Goal: Communication & Community: Answer question/provide support

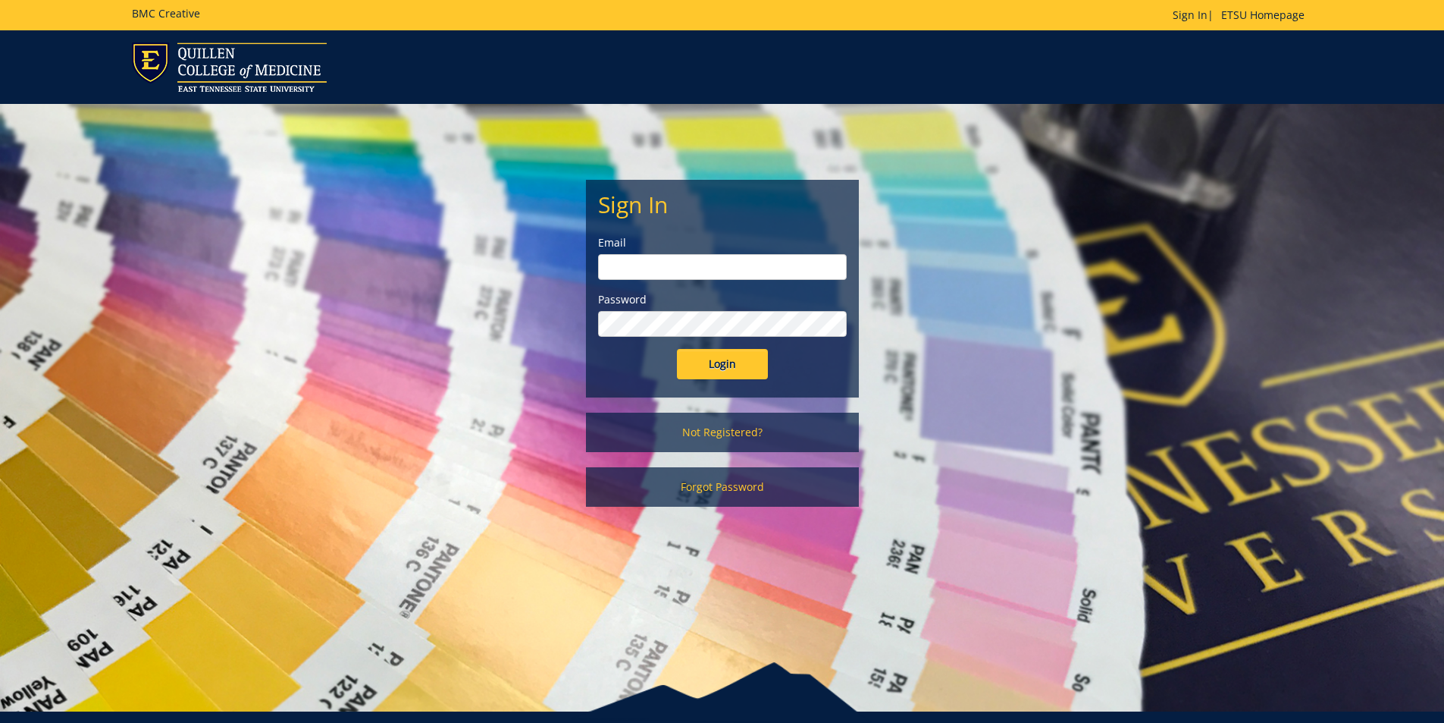
type input "[PERSON_NAME][EMAIL_ADDRESS][DOMAIN_NAME]"
click at [711, 355] on input "Login" at bounding box center [722, 364] width 91 height 30
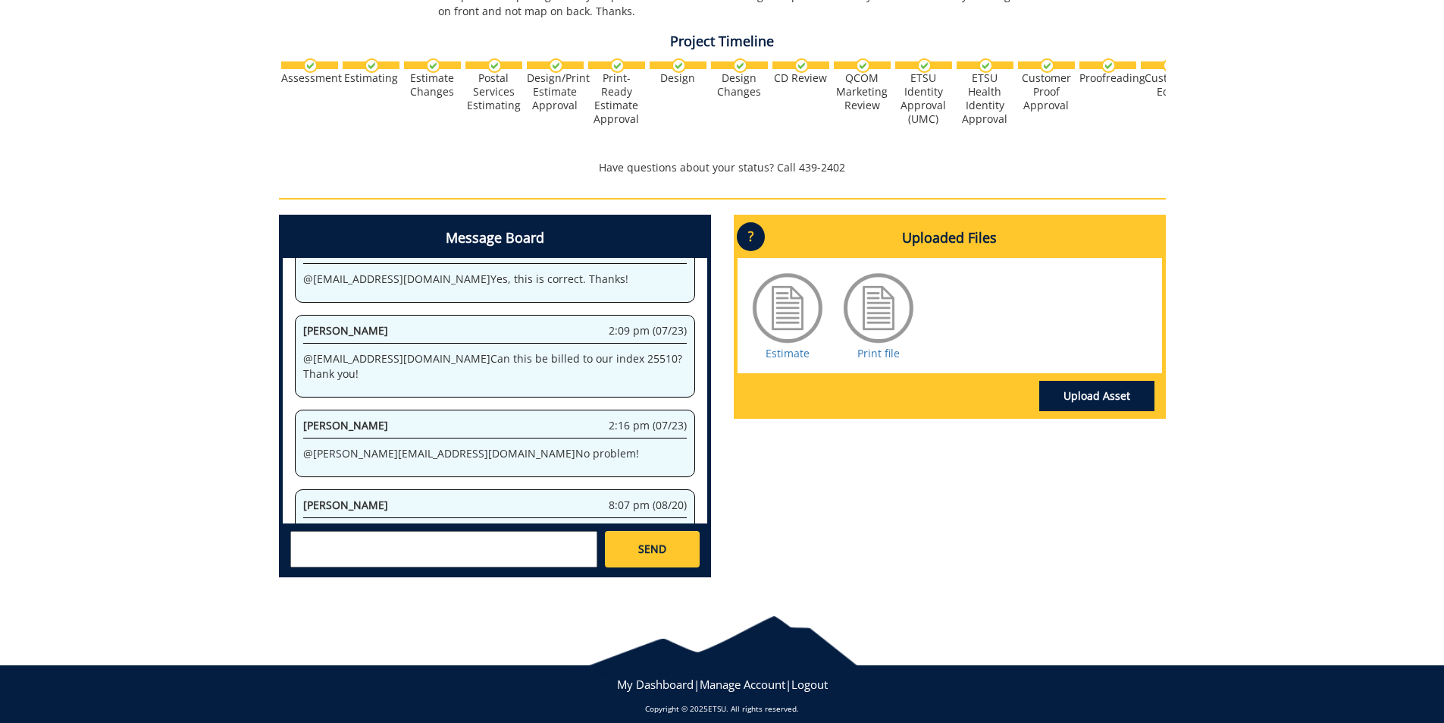
scroll to position [500, 0]
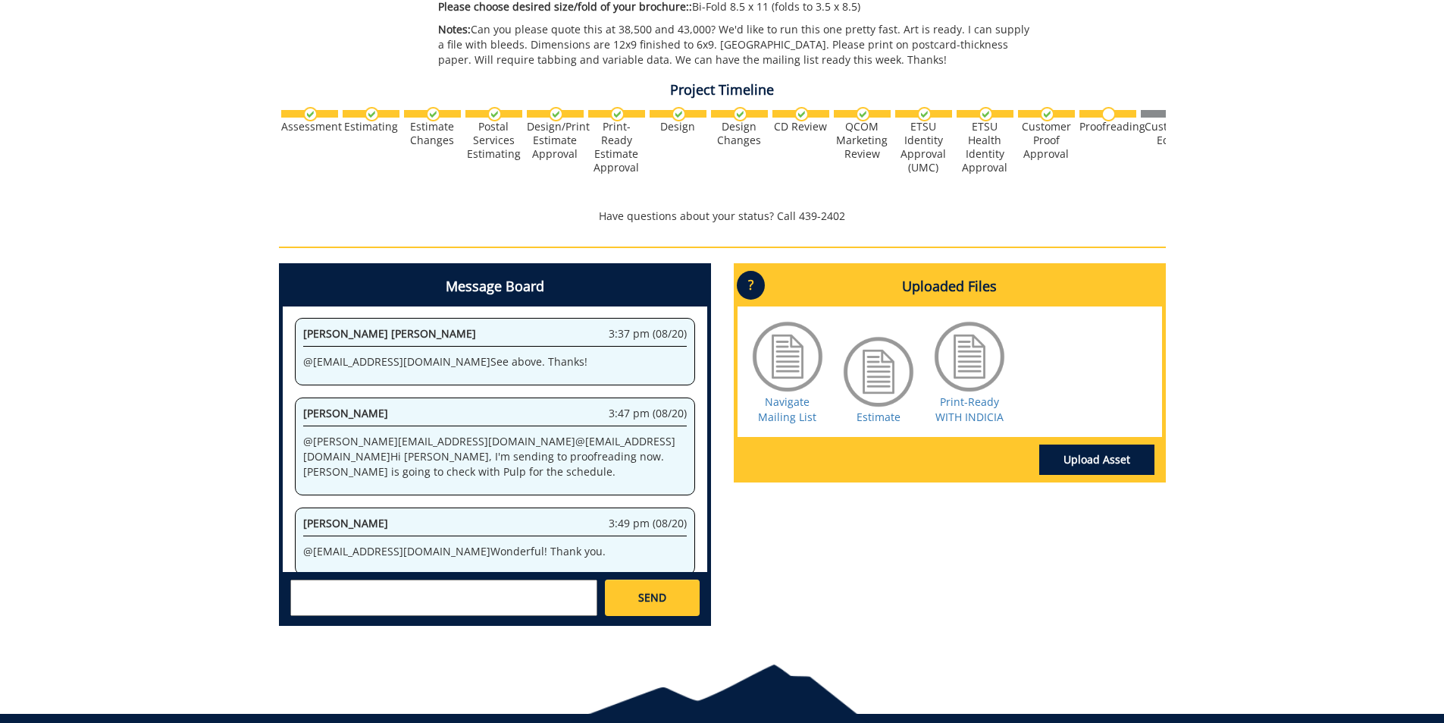
scroll to position [531, 0]
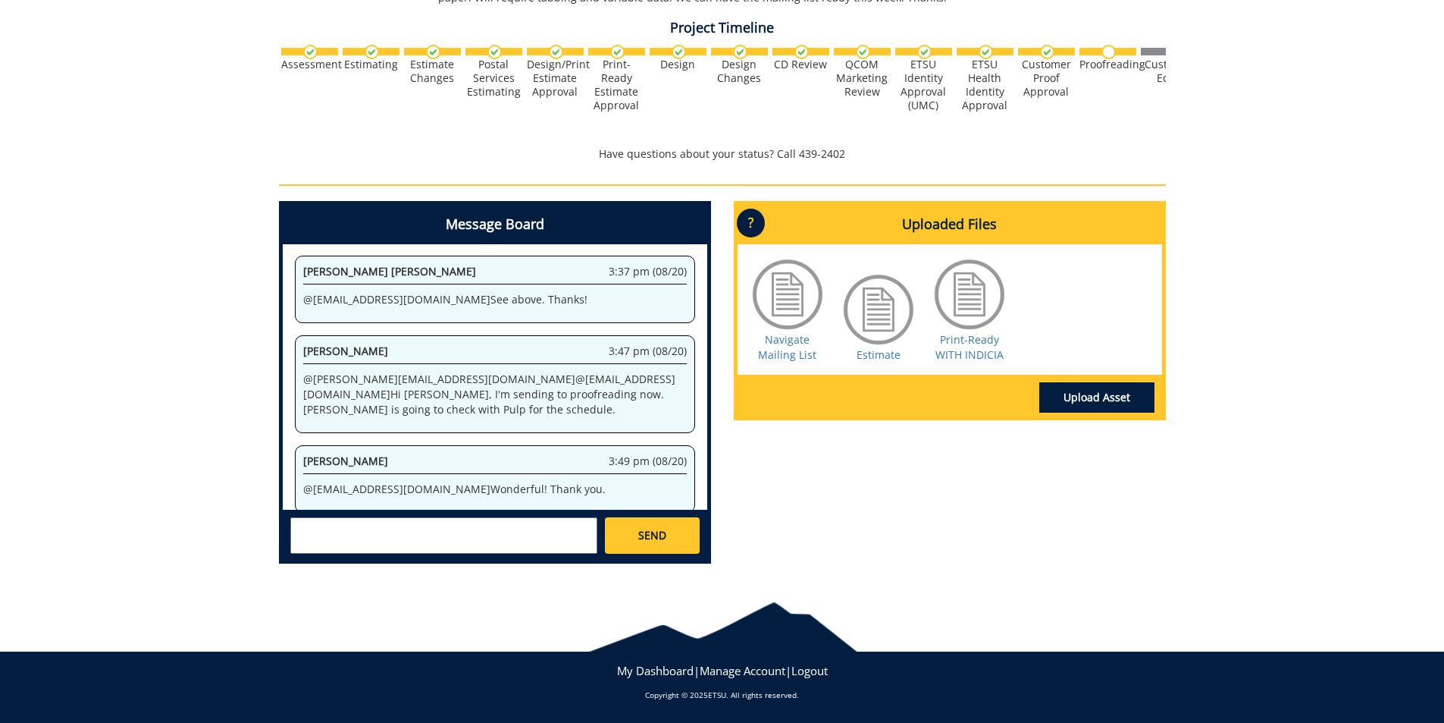
click at [384, 530] on textarea at bounding box center [443, 535] width 307 height 36
type textarea "Y"
type textarea "@conleyga@etsu.edu You have the ready files, right? Just making sure you don't …"
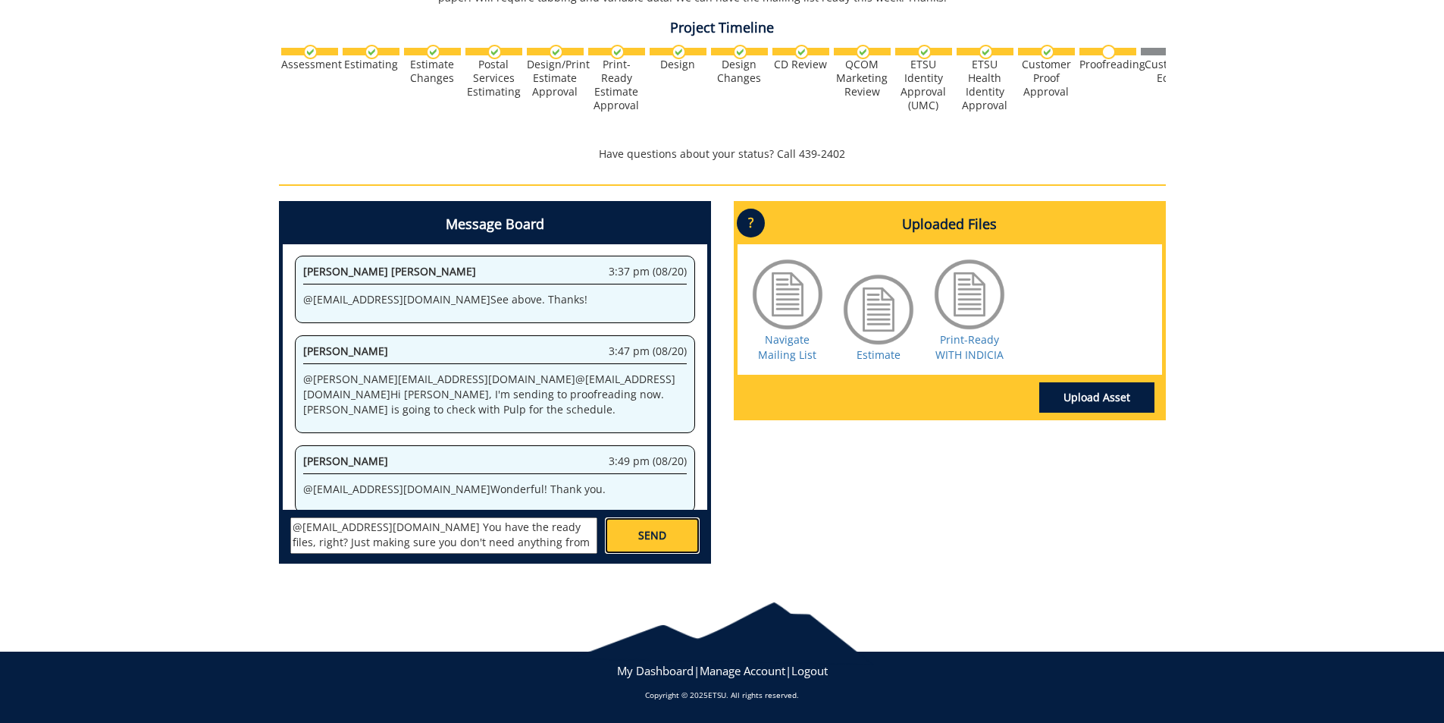
click at [666, 536] on link "SEND" at bounding box center [652, 535] width 94 height 36
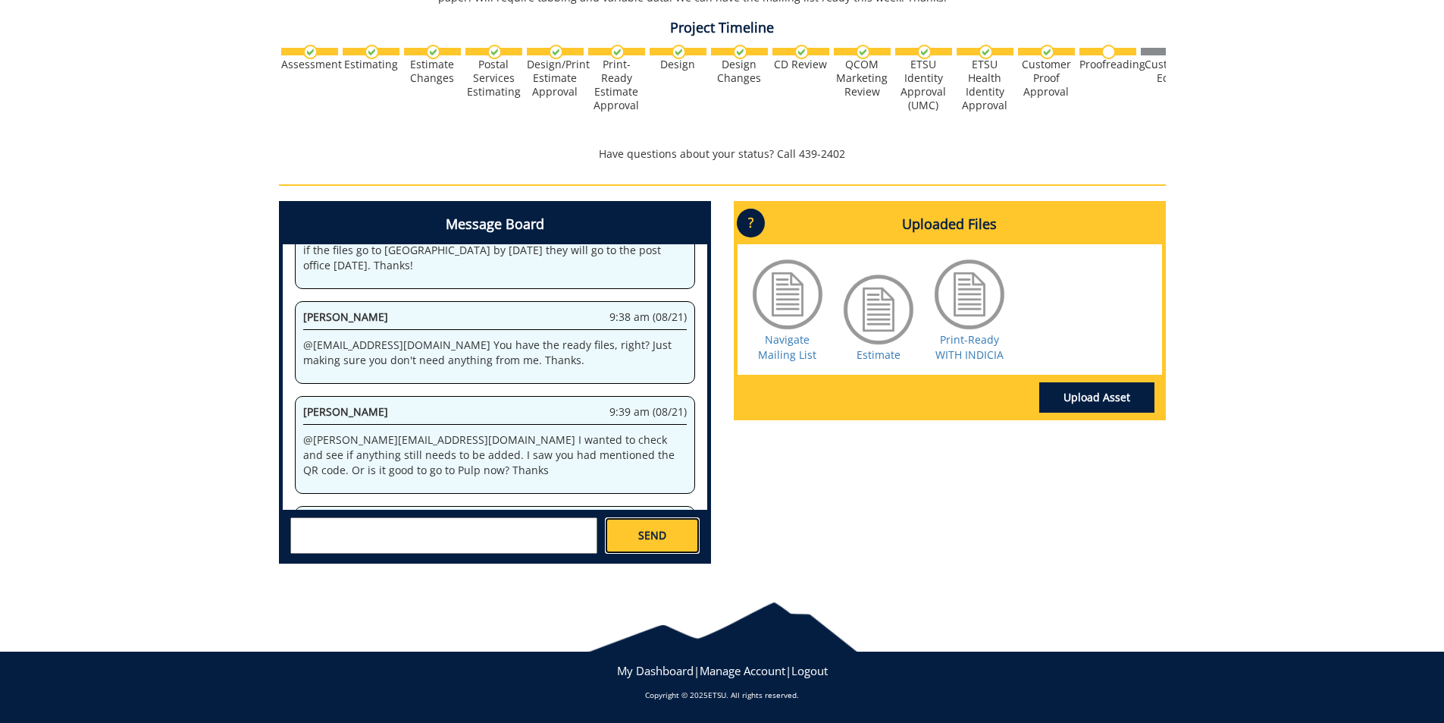
scroll to position [304782, 0]
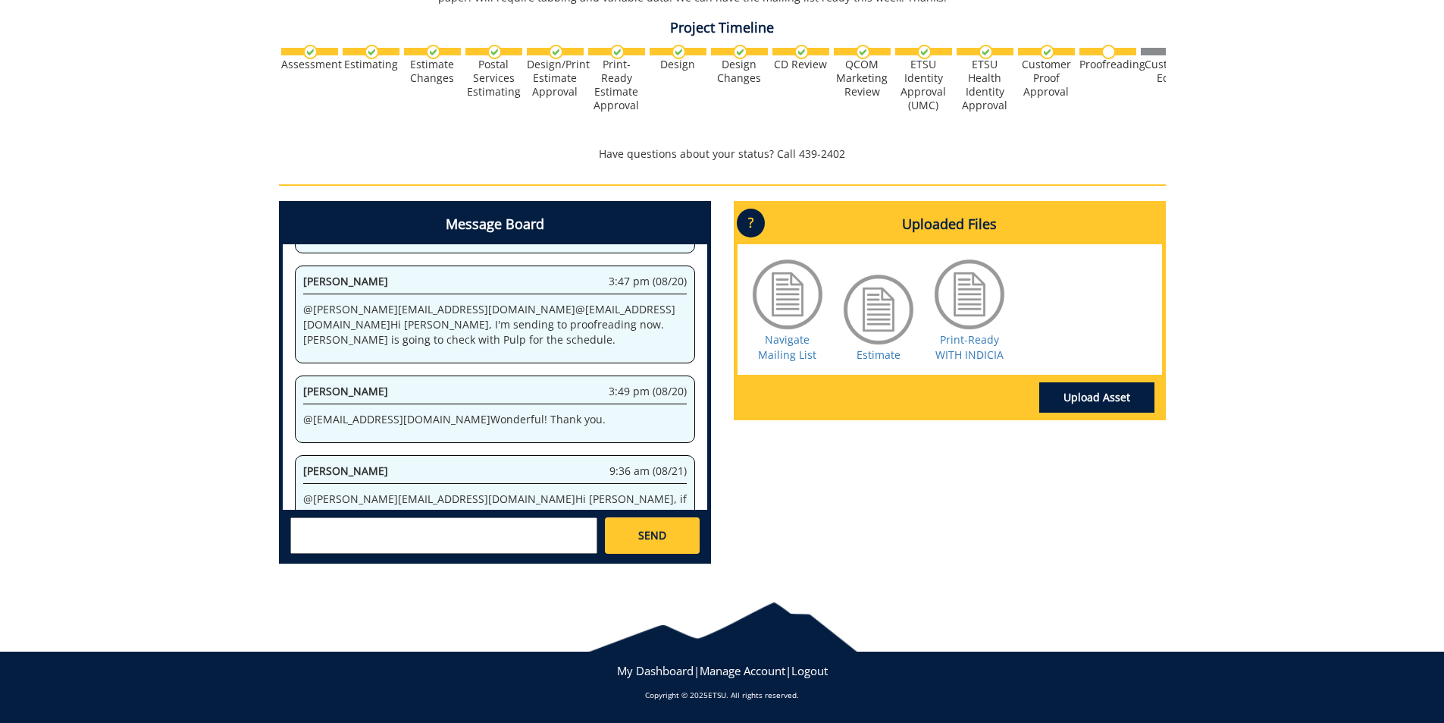
scroll to position [2643, 0]
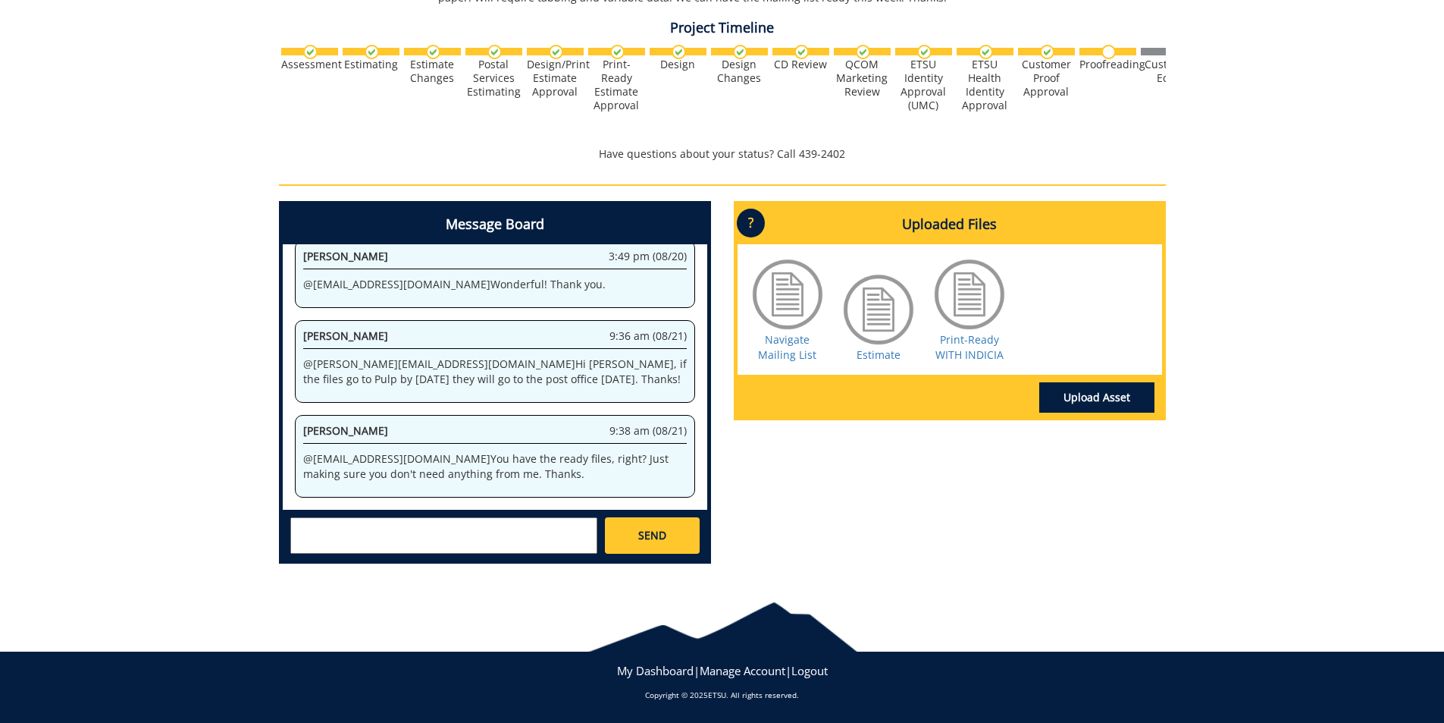
click at [469, 519] on textarea at bounding box center [443, 535] width 307 height 36
type textarea "@[EMAIL_ADDRESS][DOMAIN_NAME] The QR Code was for the September Free App Card. …"
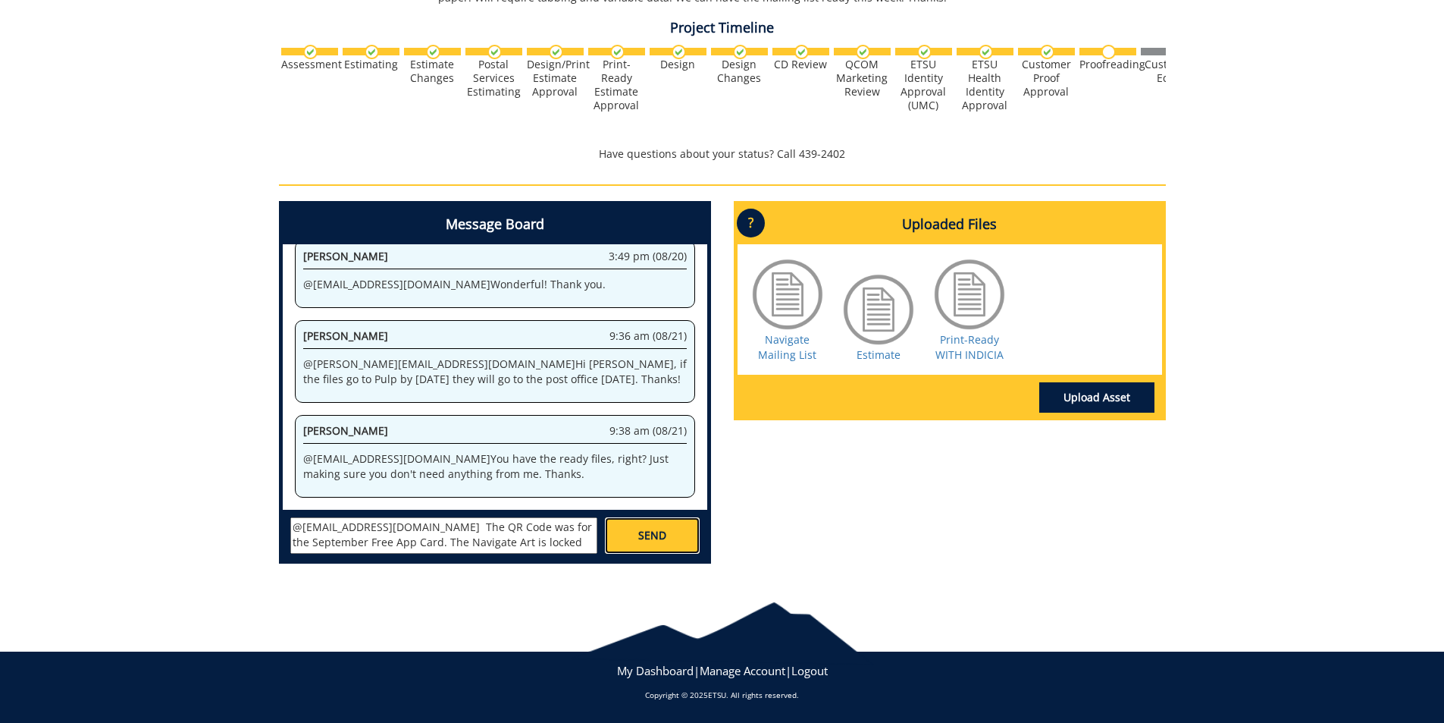
click at [640, 540] on span "SEND" at bounding box center [652, 535] width 28 height 15
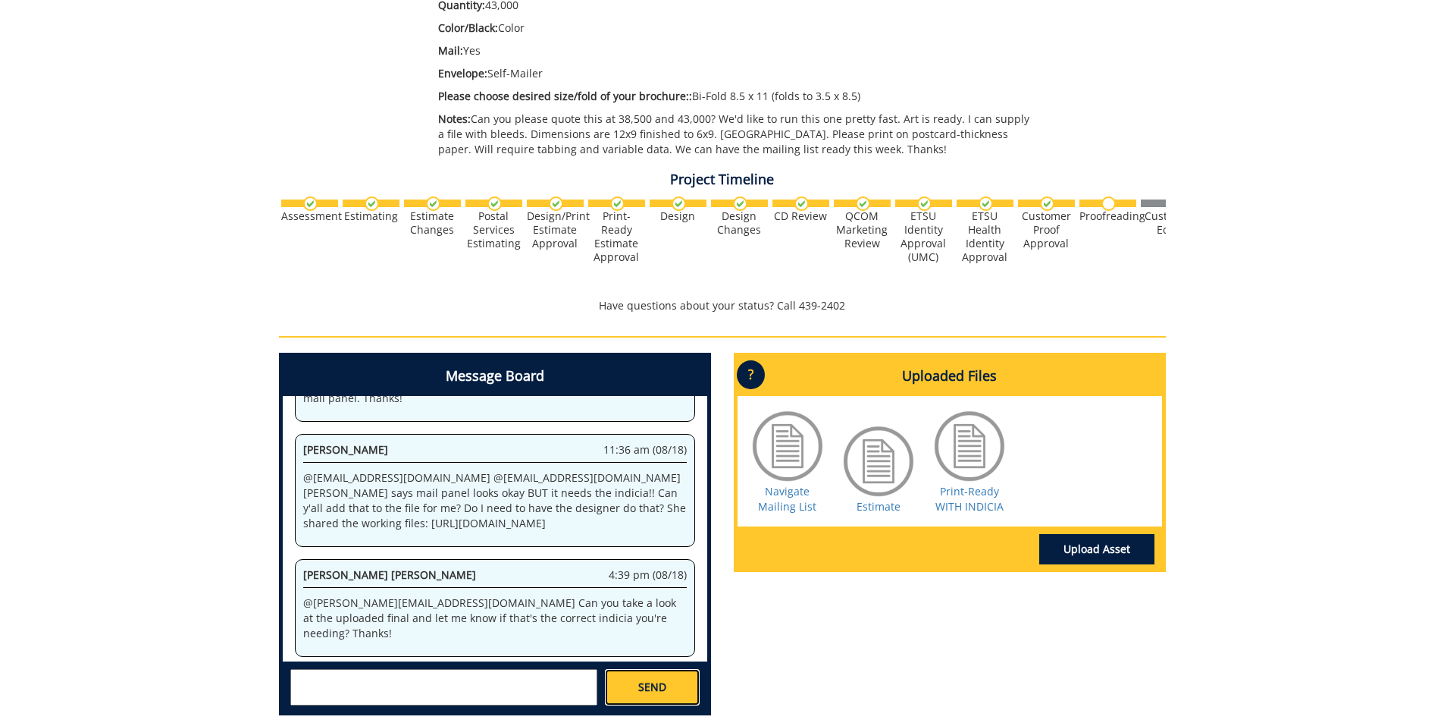
scroll to position [179534, 0]
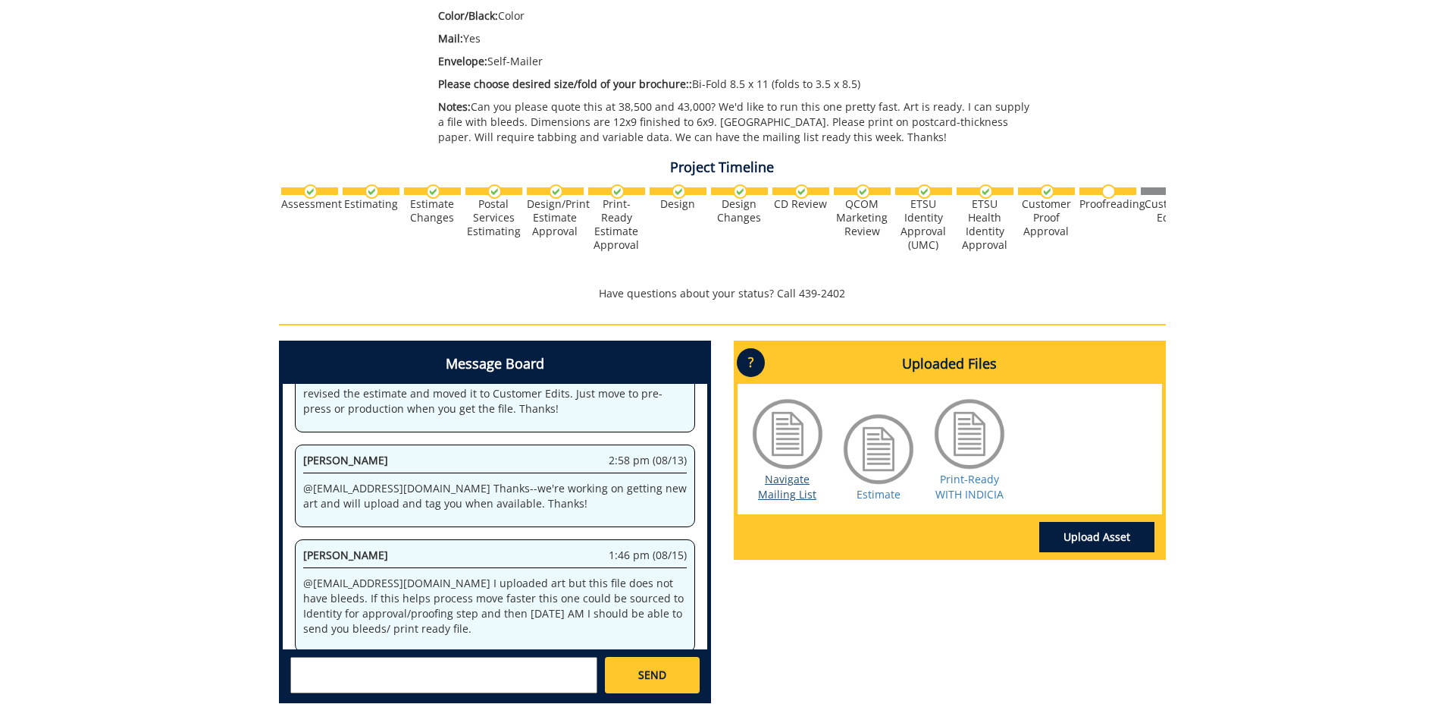
scroll to position [531, 0]
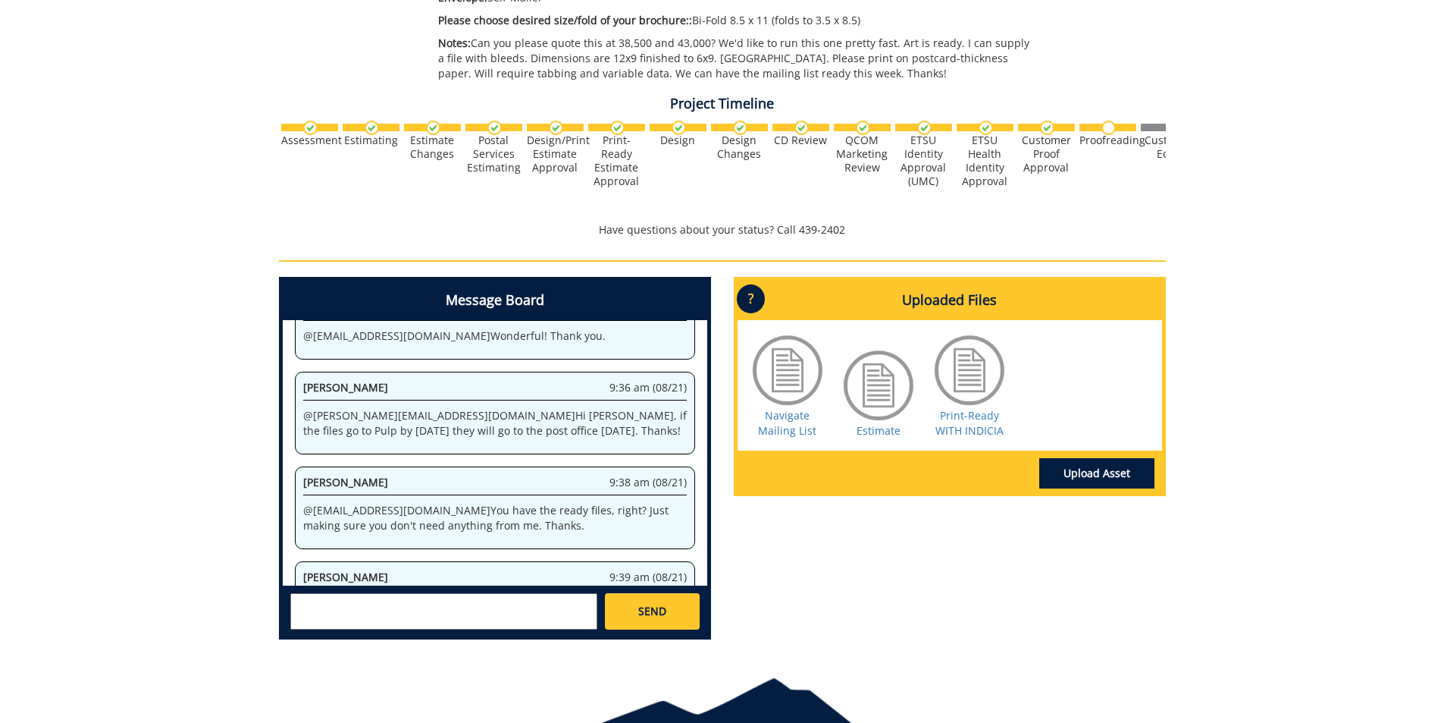
scroll to position [2666, 0]
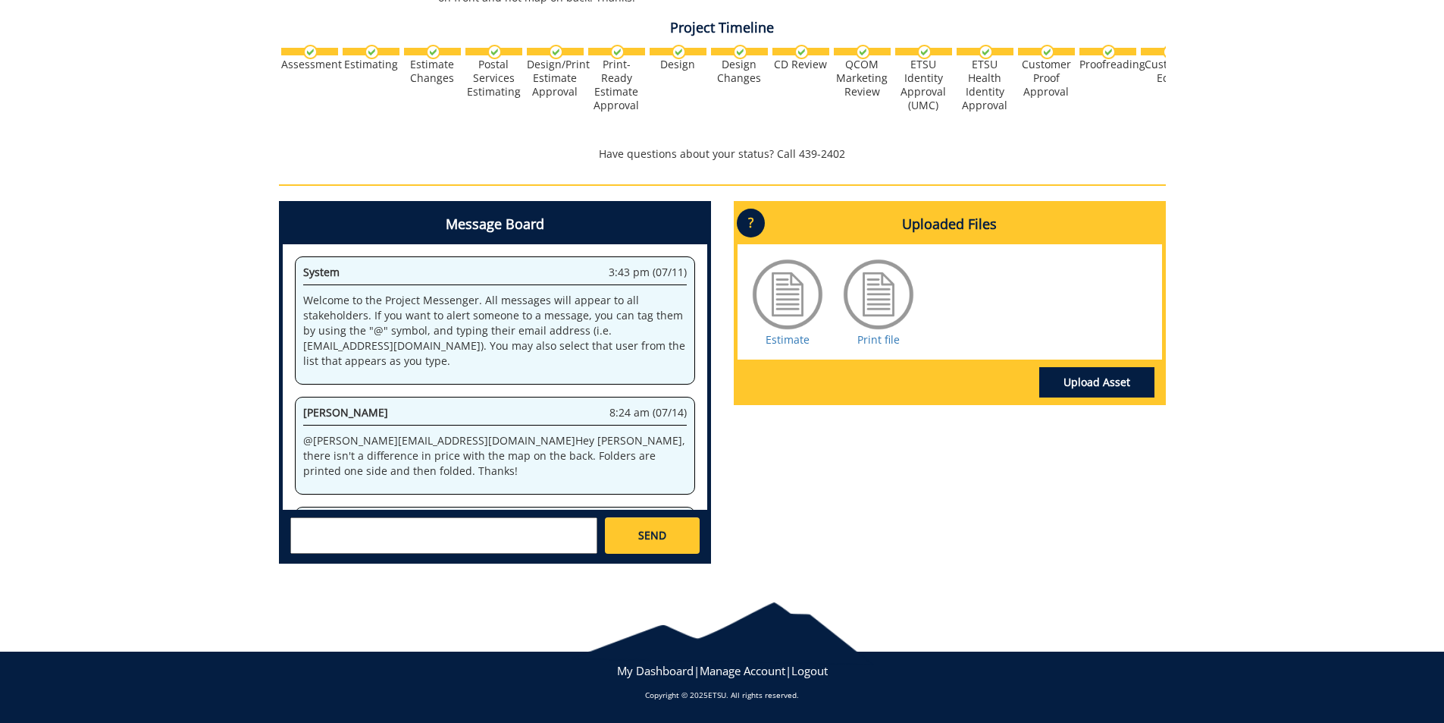
scroll to position [475, 0]
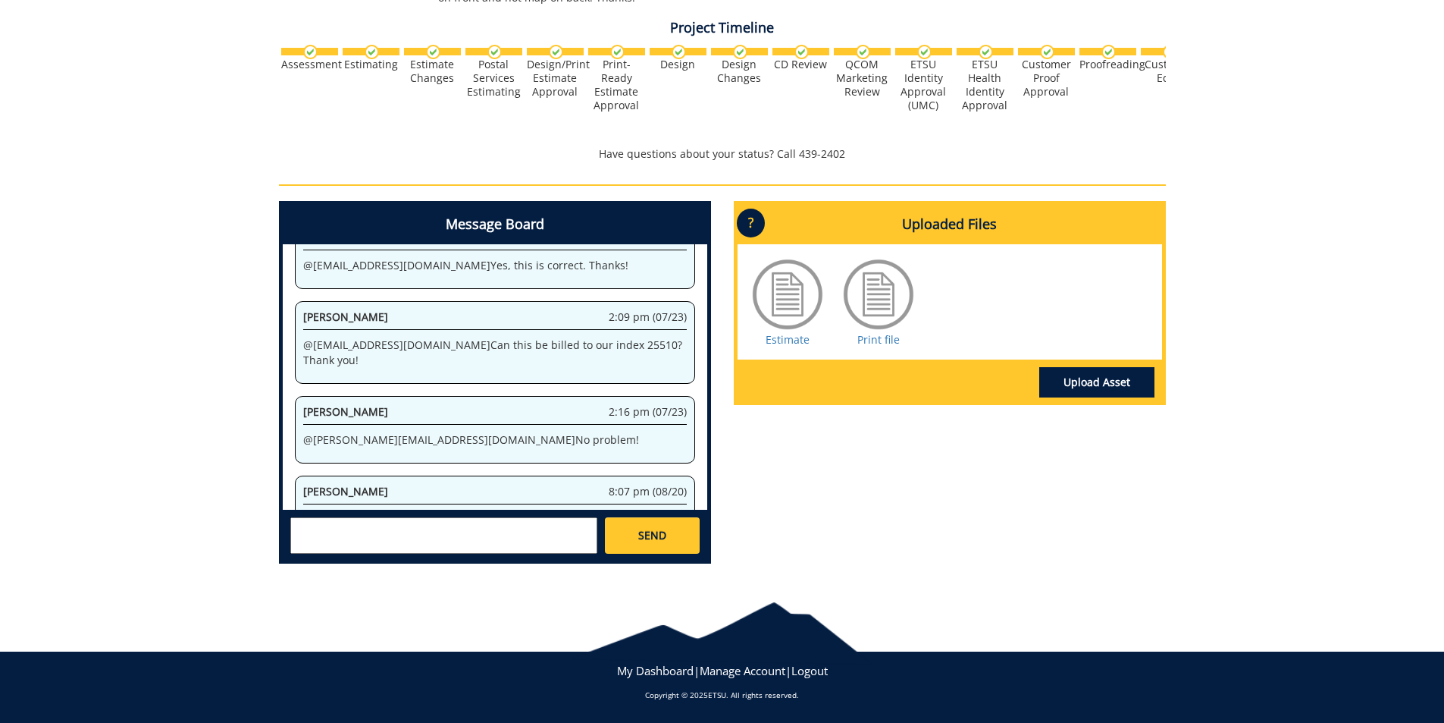
click at [488, 531] on textarea at bounding box center [443, 535] width 307 height 36
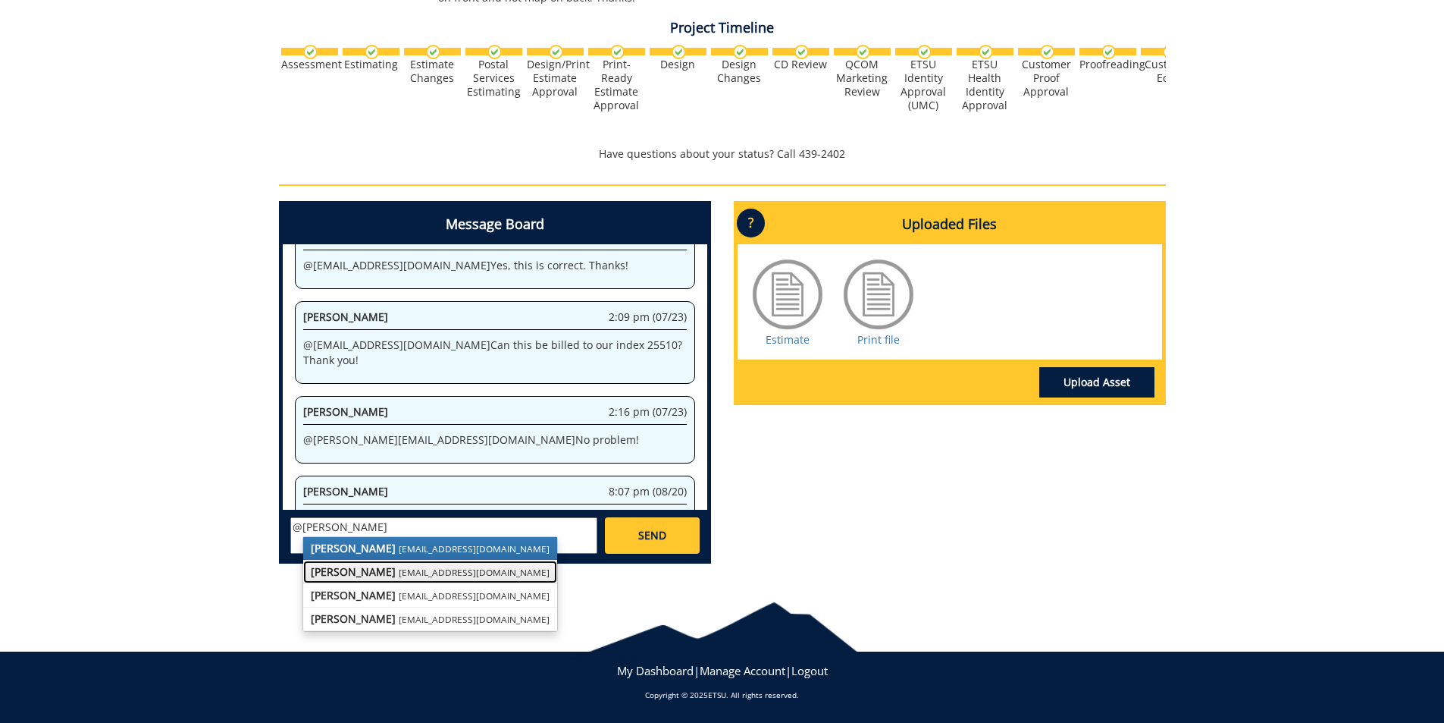
click at [456, 576] on small "[EMAIL_ADDRESS][DOMAIN_NAME]" at bounding box center [474, 572] width 151 height 12
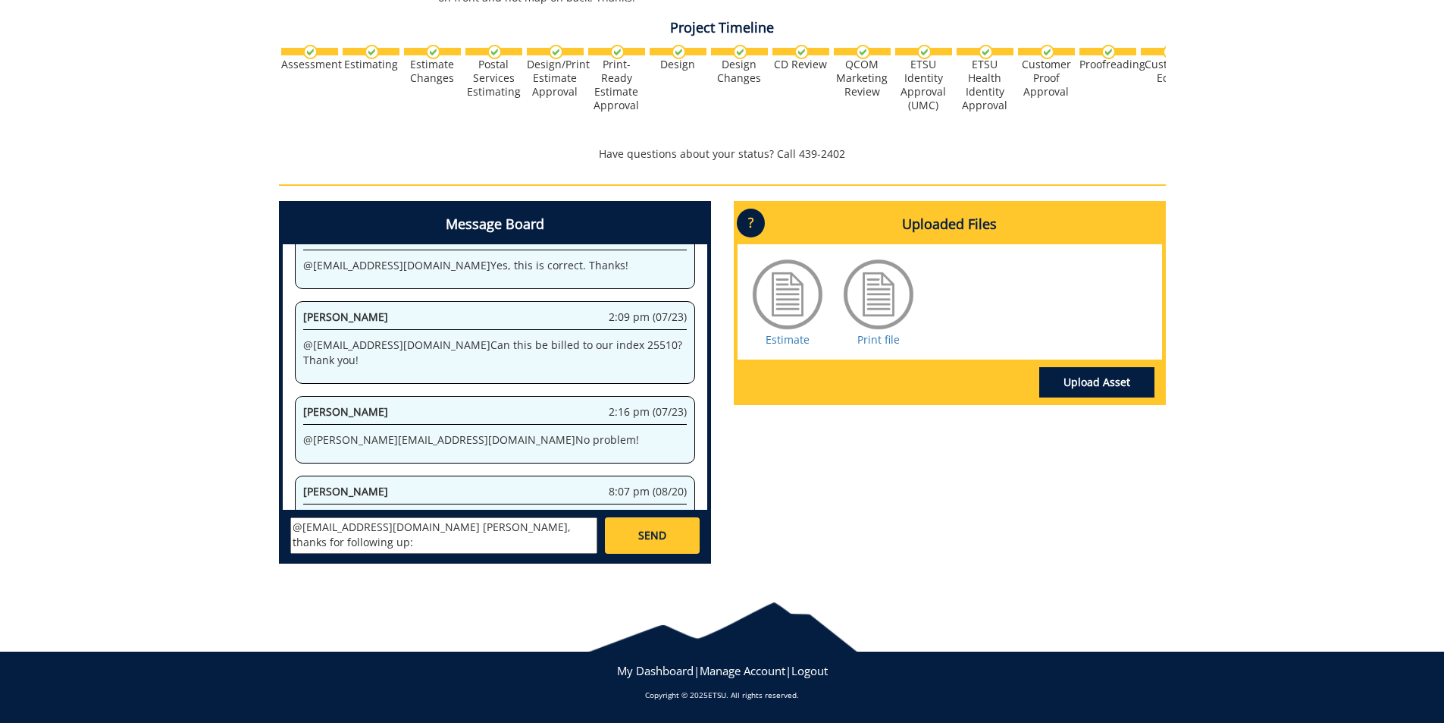
scroll to position [27, 0]
click at [400, 550] on textarea "@lucasrf@etsu.edu Howdy Rebecca, thanks for following up: Banner Value E-25571 …" at bounding box center [443, 535] width 307 height 36
paste textarea "10-26200-100000-100-{INSERT ACCOUNT}-400-999-210-999"
type textarea "@lucasrf@etsu.edu Howdy Rebecca, thanks for following up: Banner Value E-25571 …"
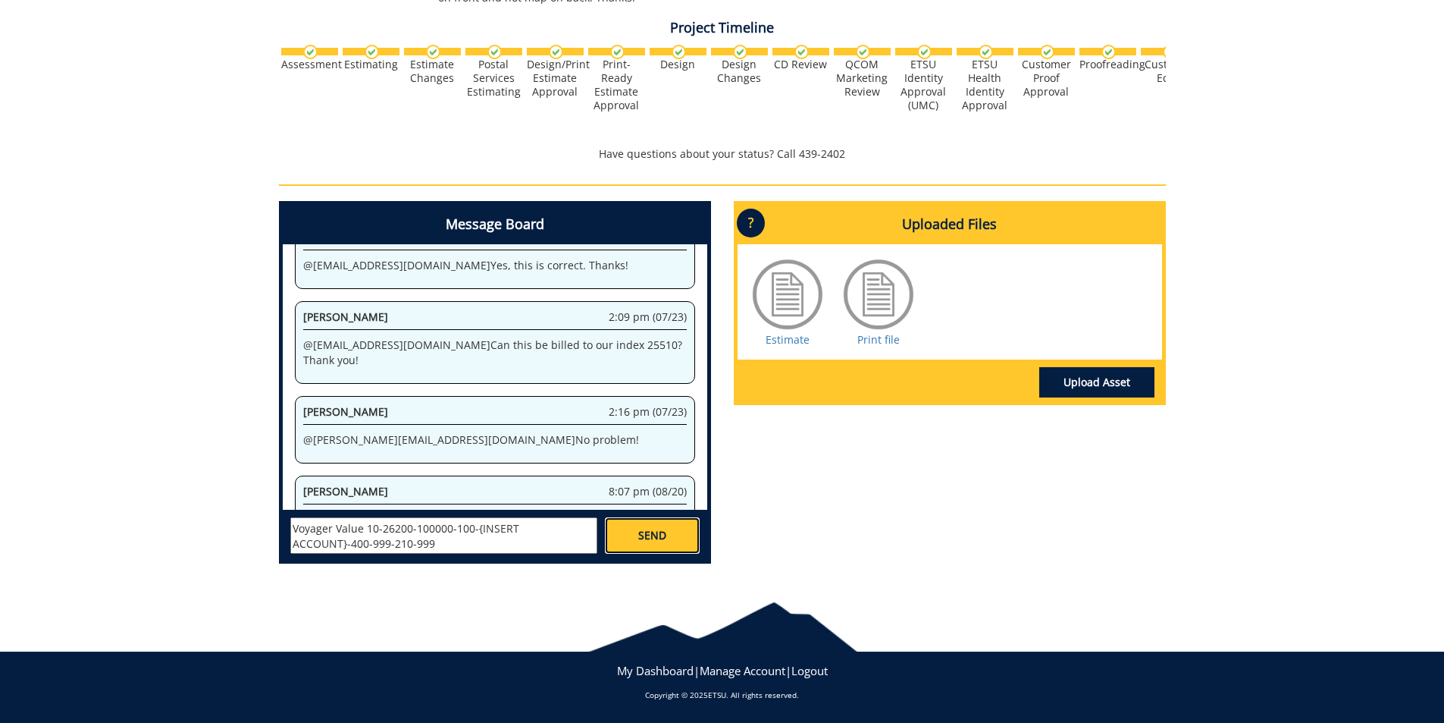
click at [632, 535] on link "SEND" at bounding box center [652, 535] width 94 height 36
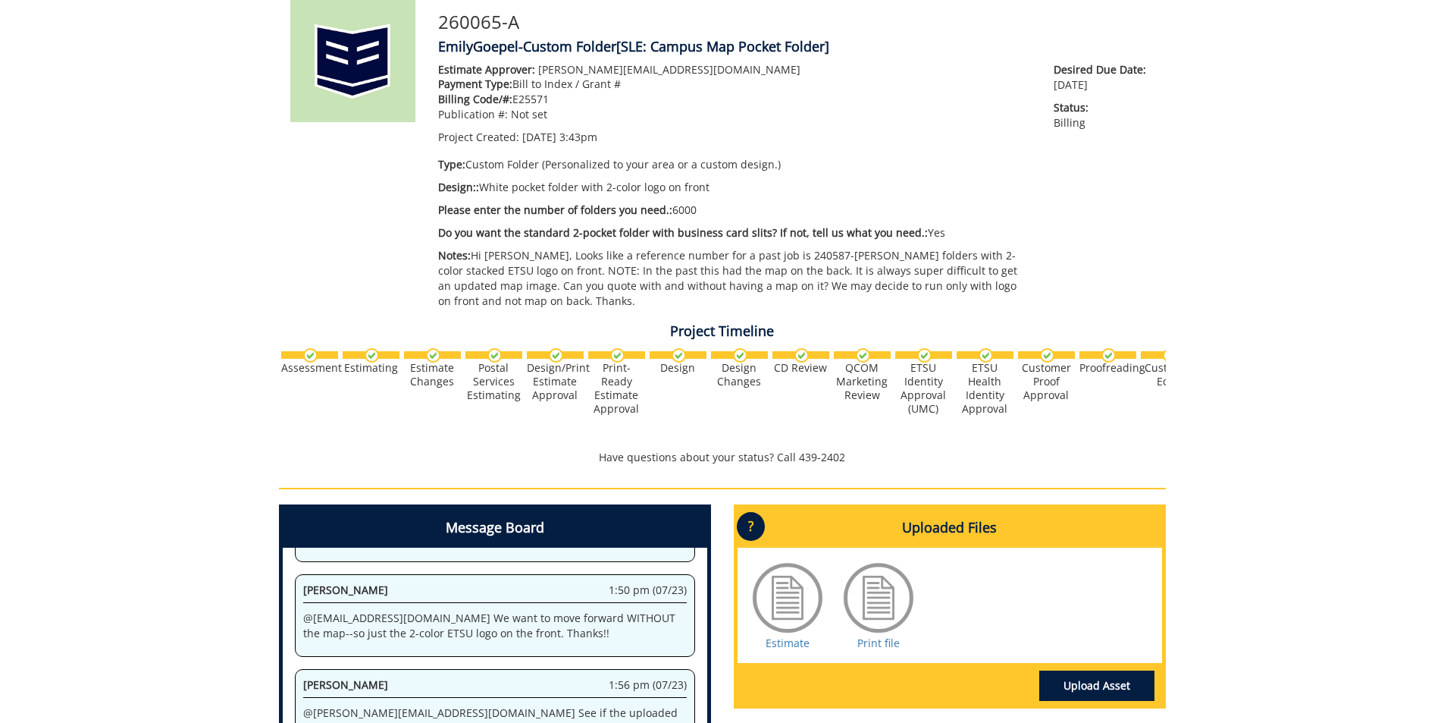
scroll to position [0, 0]
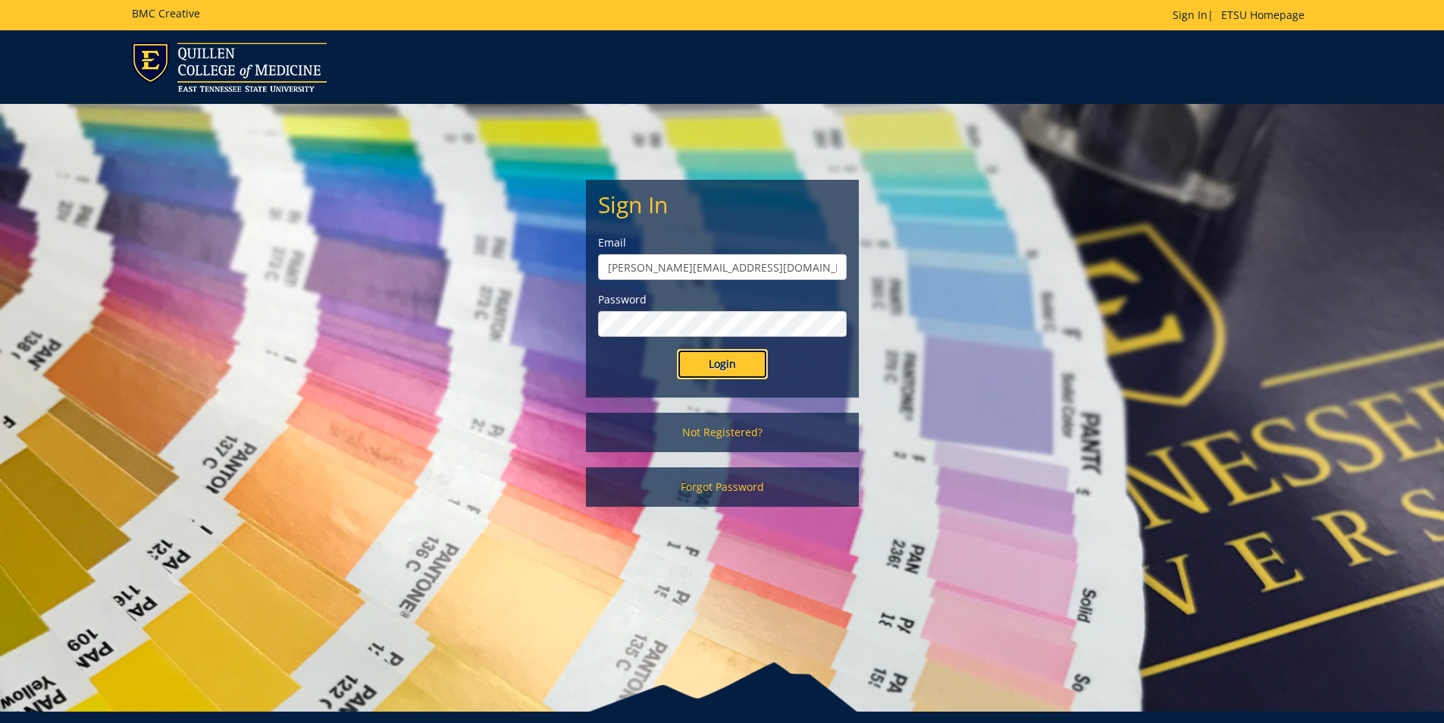
click at [713, 360] on input "Login" at bounding box center [722, 364] width 91 height 30
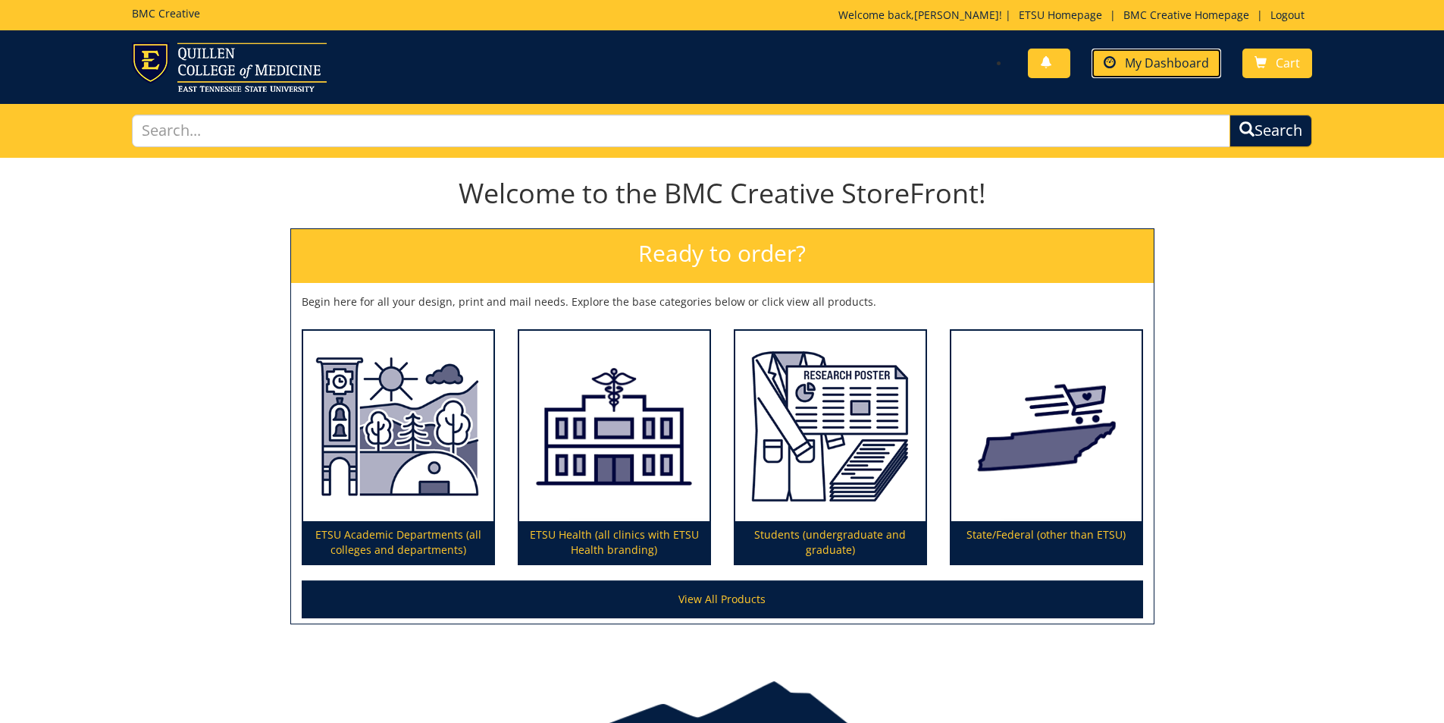
click at [1177, 60] on span "My Dashboard" at bounding box center [1167, 63] width 84 height 17
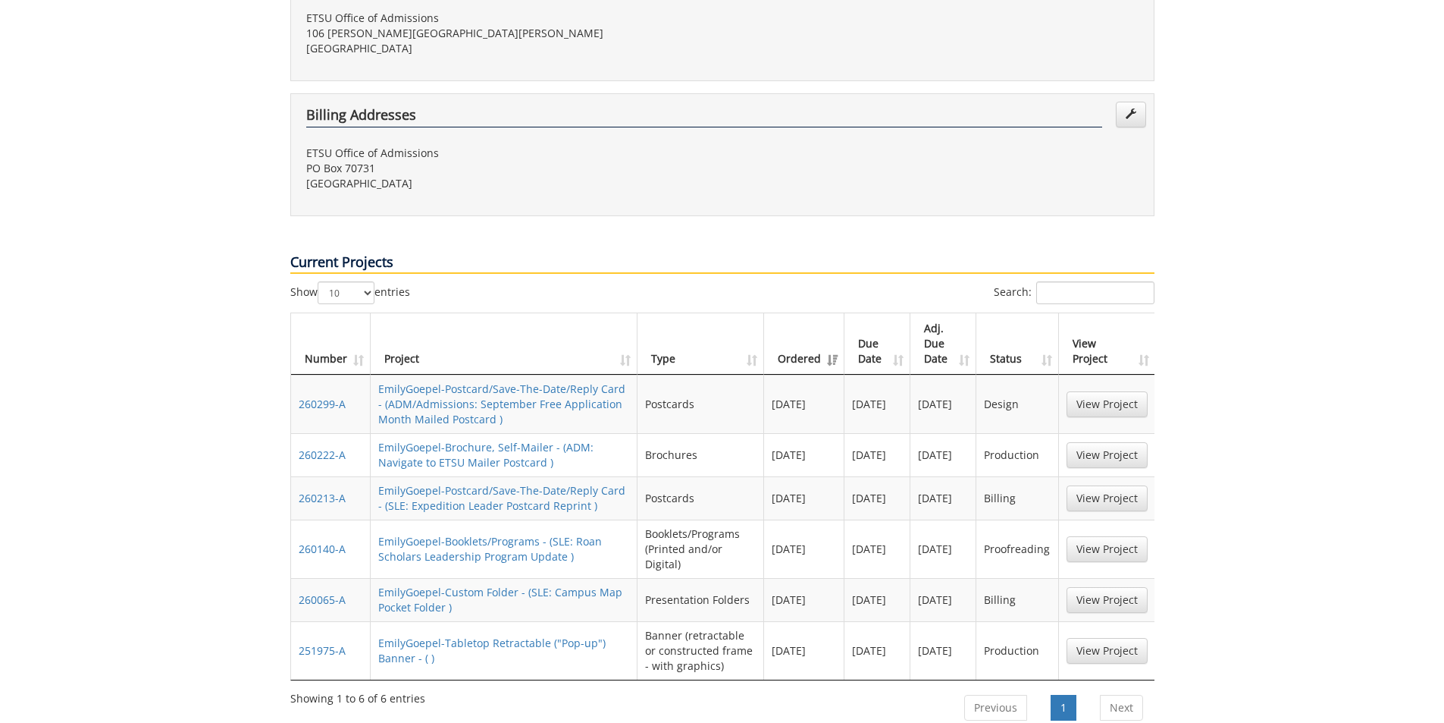
scroll to position [607, 0]
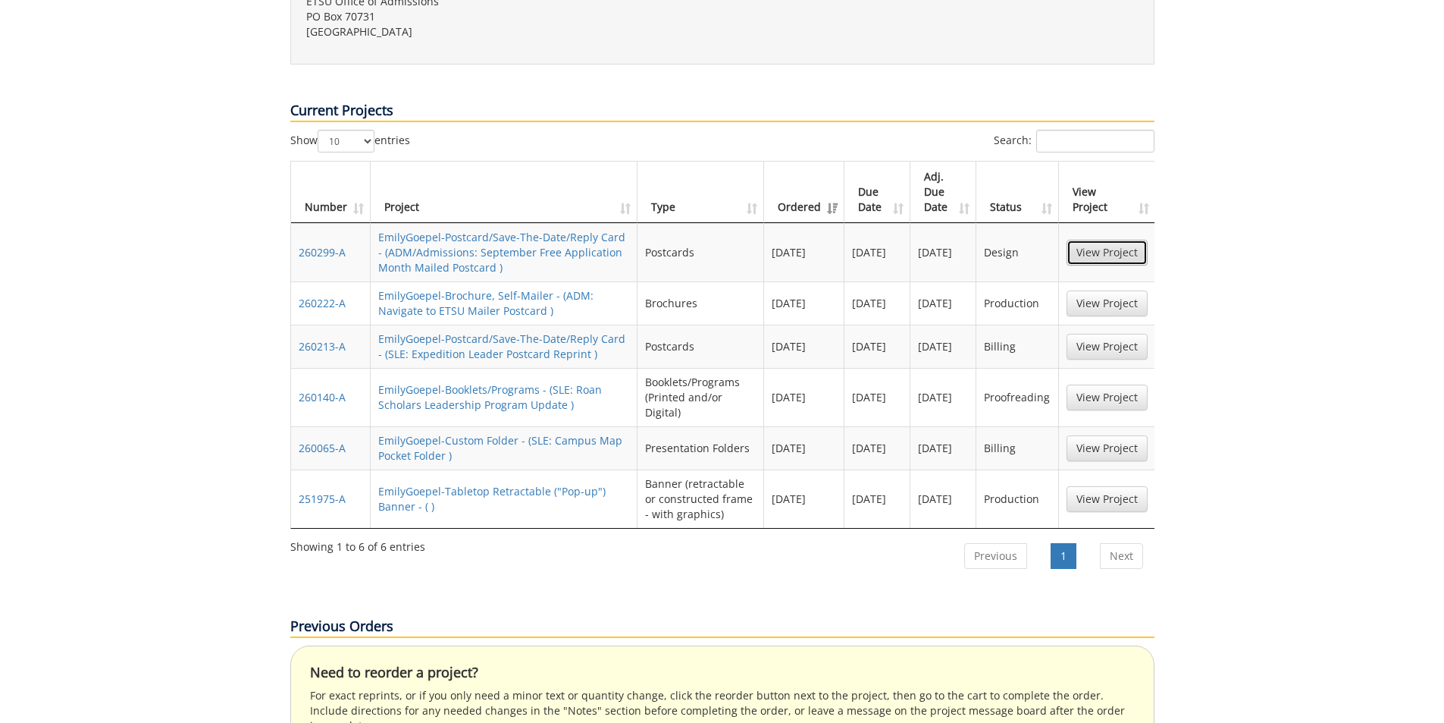
click at [1122, 240] on link "View Project" at bounding box center [1107, 253] width 81 height 26
click at [454, 288] on link "EmilyGoepel-Brochure, Self-Mailer - (ADM: Navigate to ETSU Mailer Postcard )" at bounding box center [485, 303] width 215 height 30
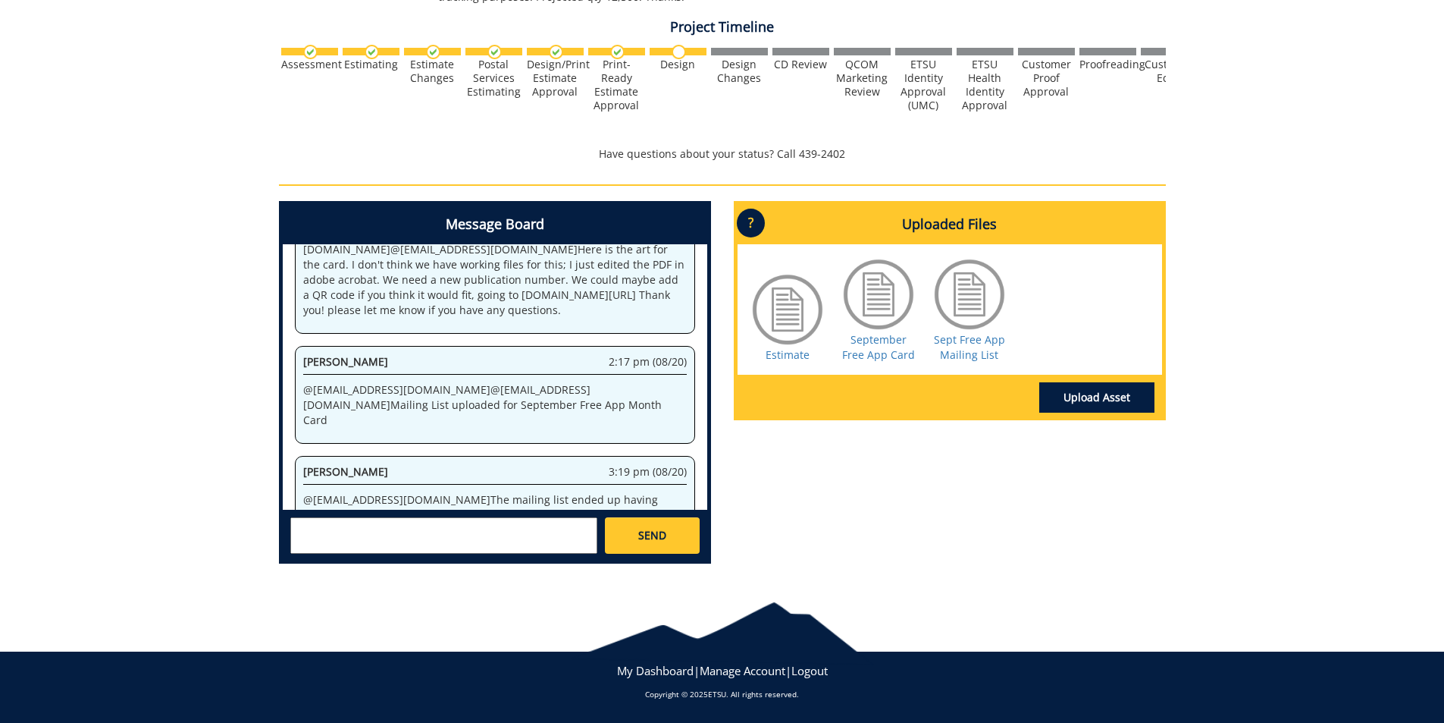
scroll to position [676, 0]
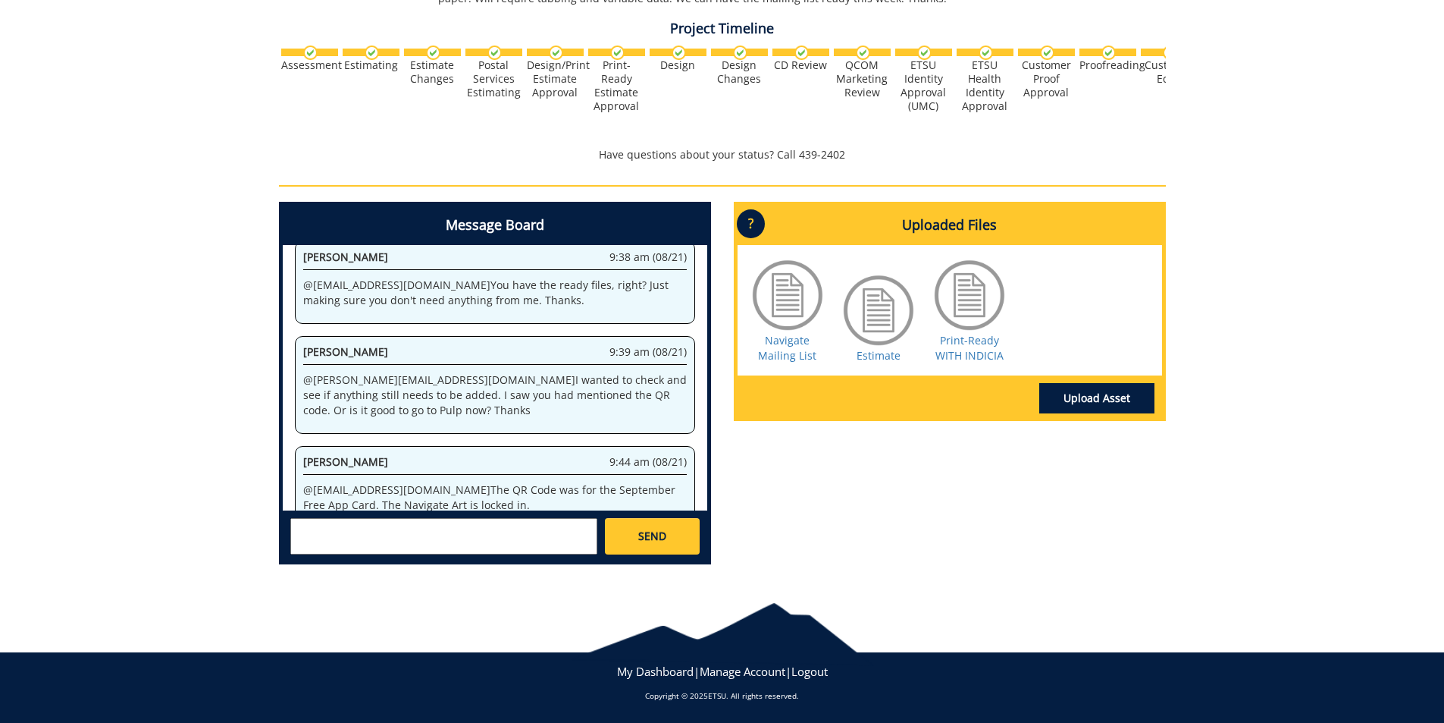
scroll to position [531, 0]
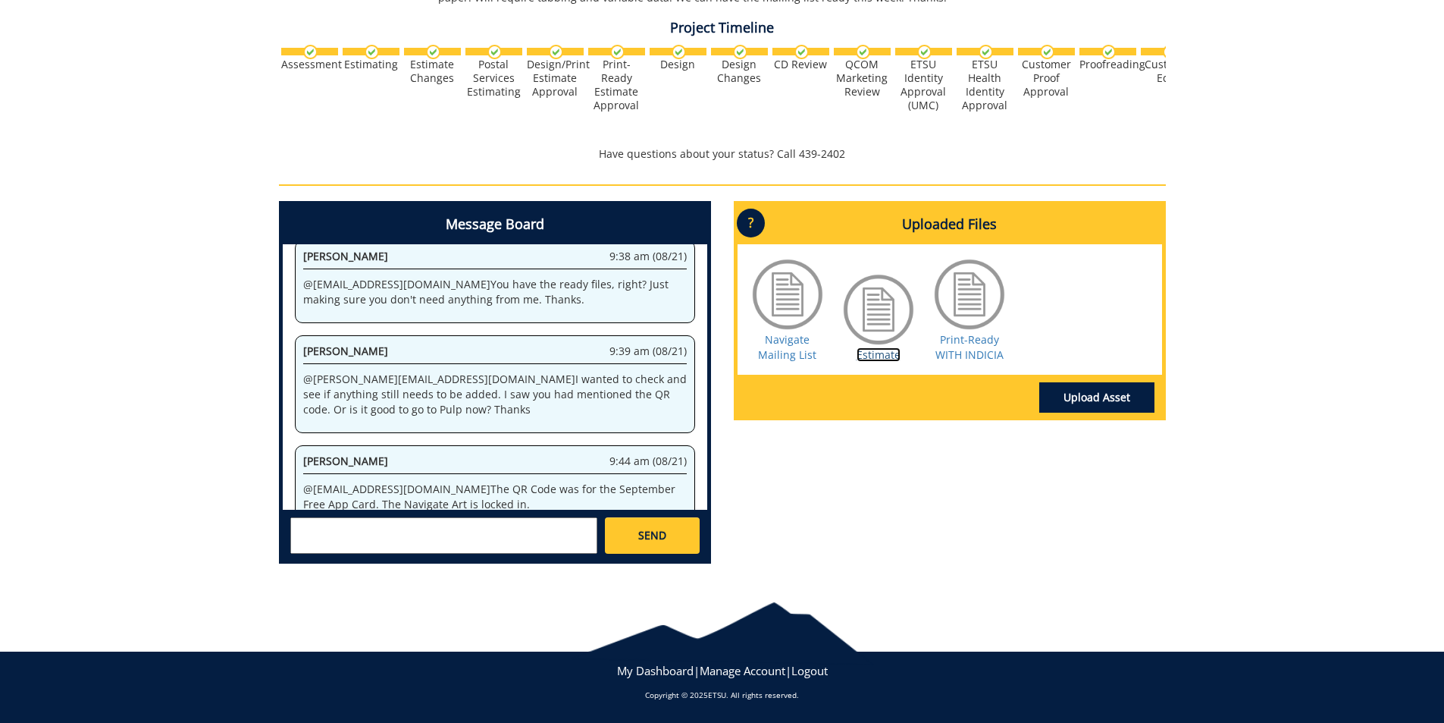
click at [867, 352] on link "Estimate" at bounding box center [879, 354] width 44 height 14
